Goal: Task Accomplishment & Management: Manage account settings

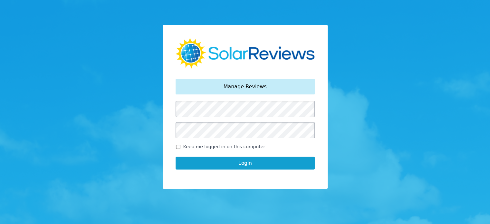
click at [176, 145] on input "Keep me logged in on this computer" at bounding box center [178, 147] width 5 height 4
checkbox input "true"
click at [214, 163] on button "Login" at bounding box center [245, 163] width 139 height 13
click at [250, 166] on button "Login" at bounding box center [245, 163] width 139 height 13
click at [250, 165] on button "Login" at bounding box center [245, 163] width 139 height 13
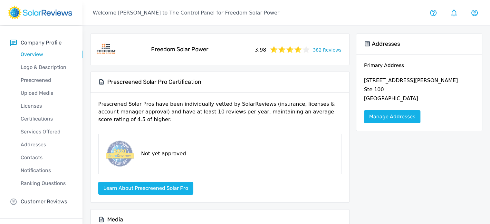
click at [326, 51] on link "382 Reviews" at bounding box center [327, 49] width 28 height 8
